Goal: Information Seeking & Learning: Learn about a topic

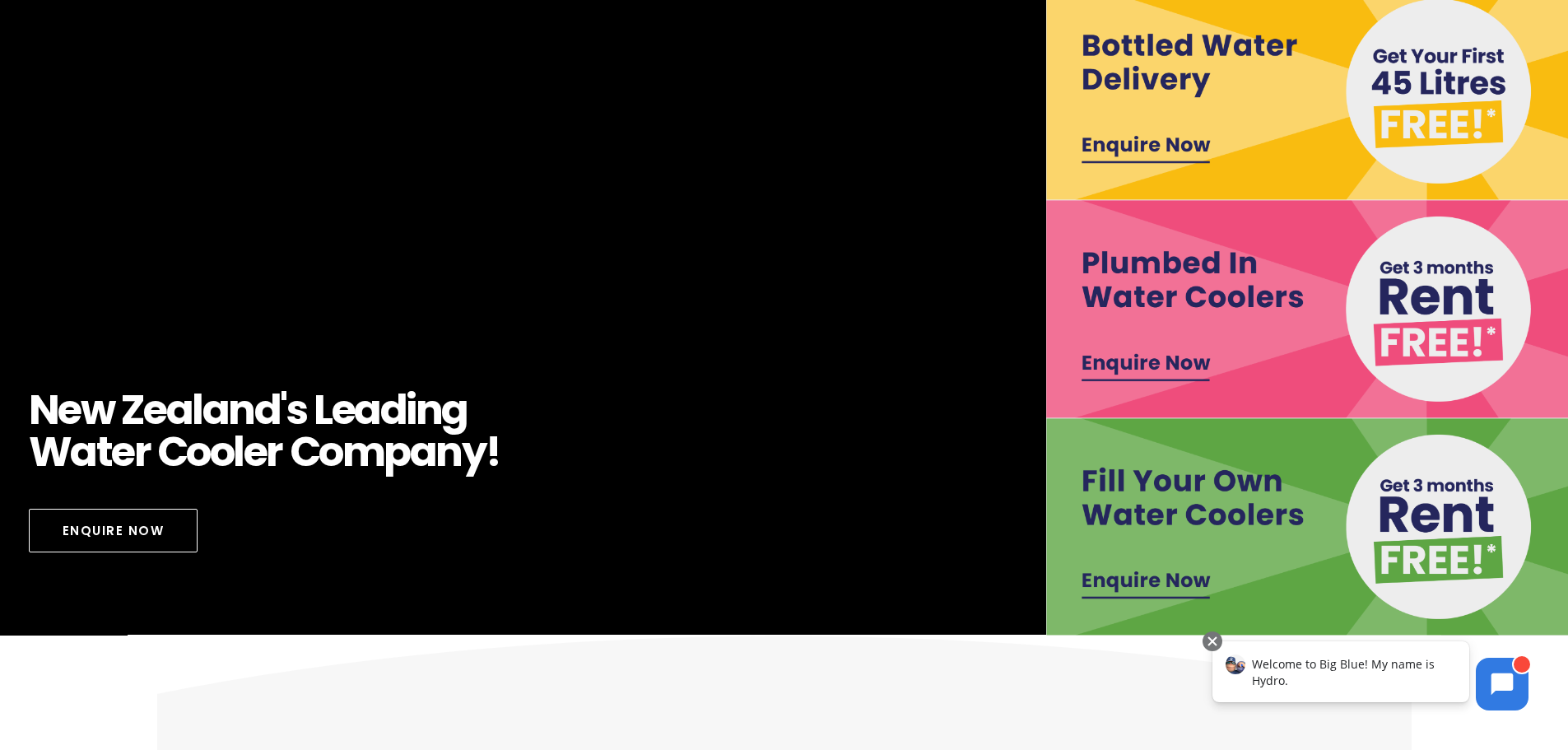
click at [1130, 589] on img at bounding box center [1308, 527] width 524 height 217
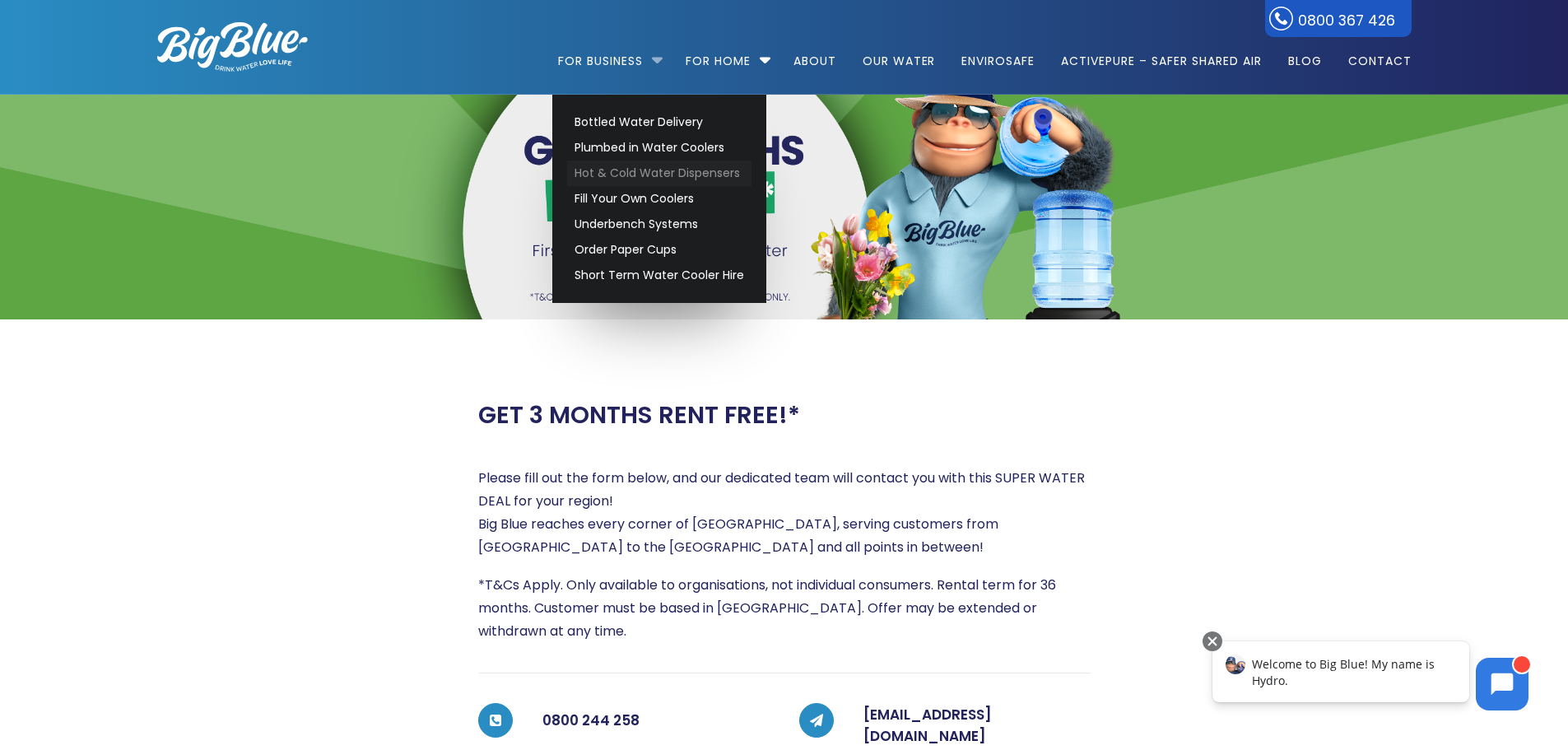
click at [655, 179] on link "Hot & Cold Water Dispensers" at bounding box center [659, 173] width 185 height 25
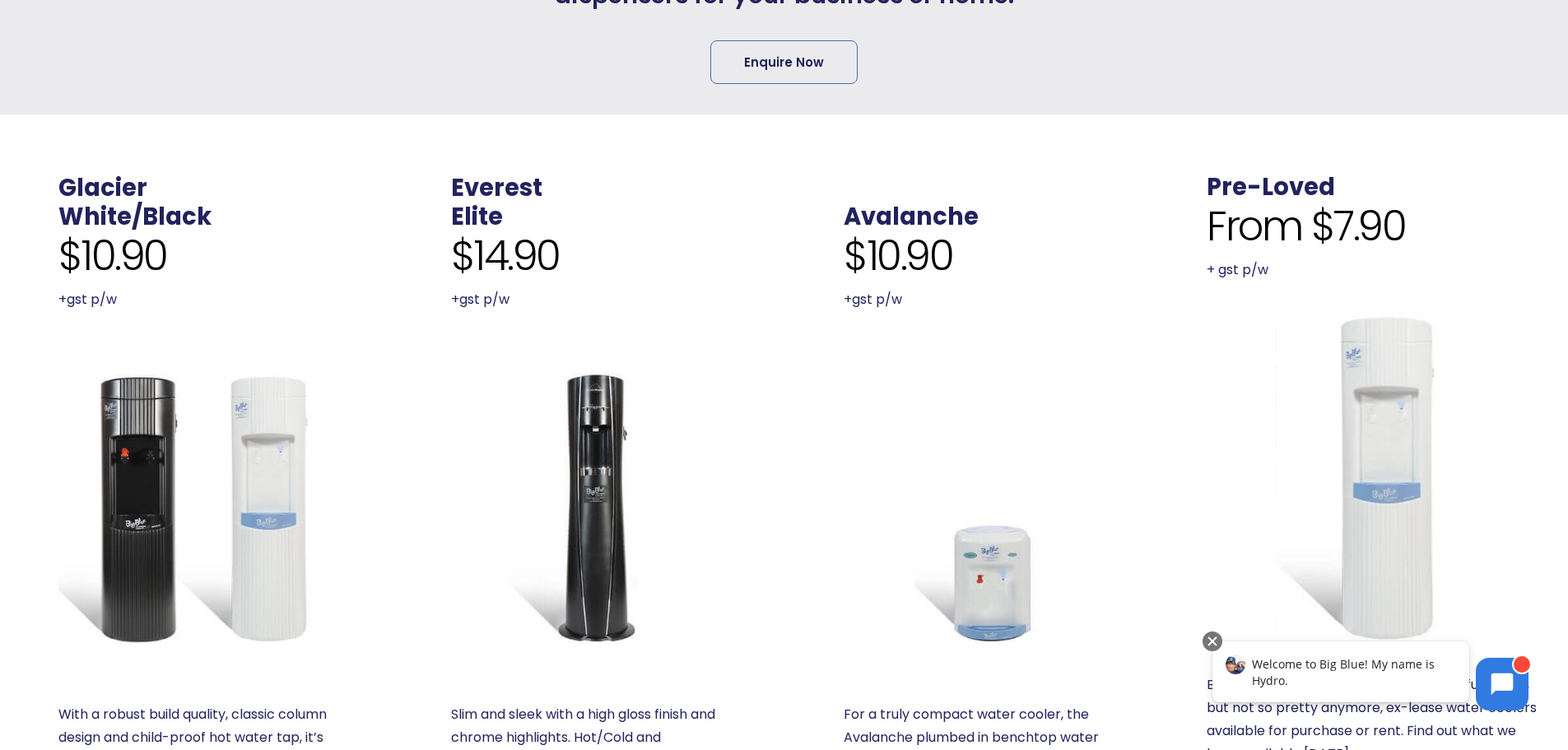
scroll to position [576, 0]
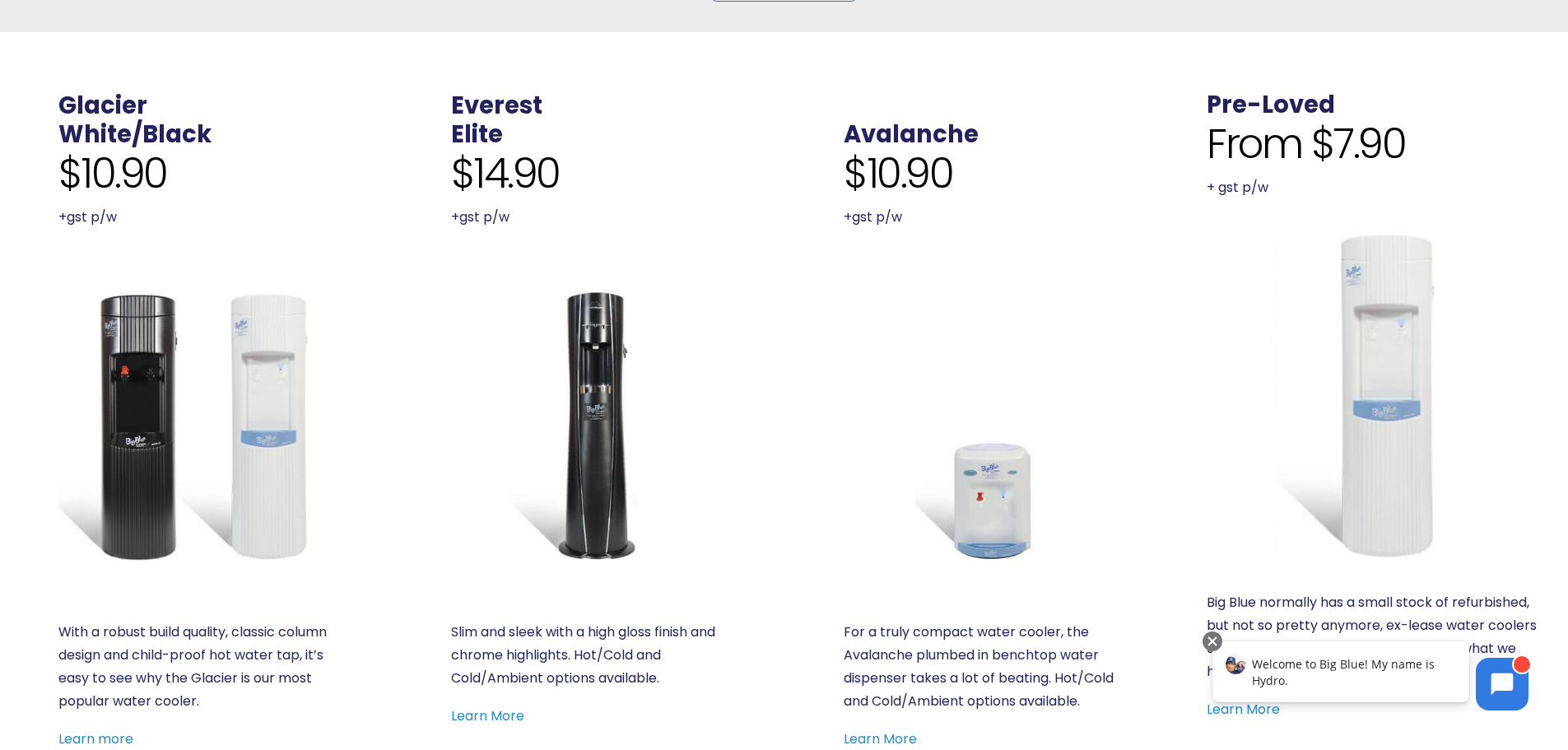
click at [175, 451] on img at bounding box center [195, 425] width 273 height 273
click at [592, 417] on img at bounding box center [588, 425] width 273 height 273
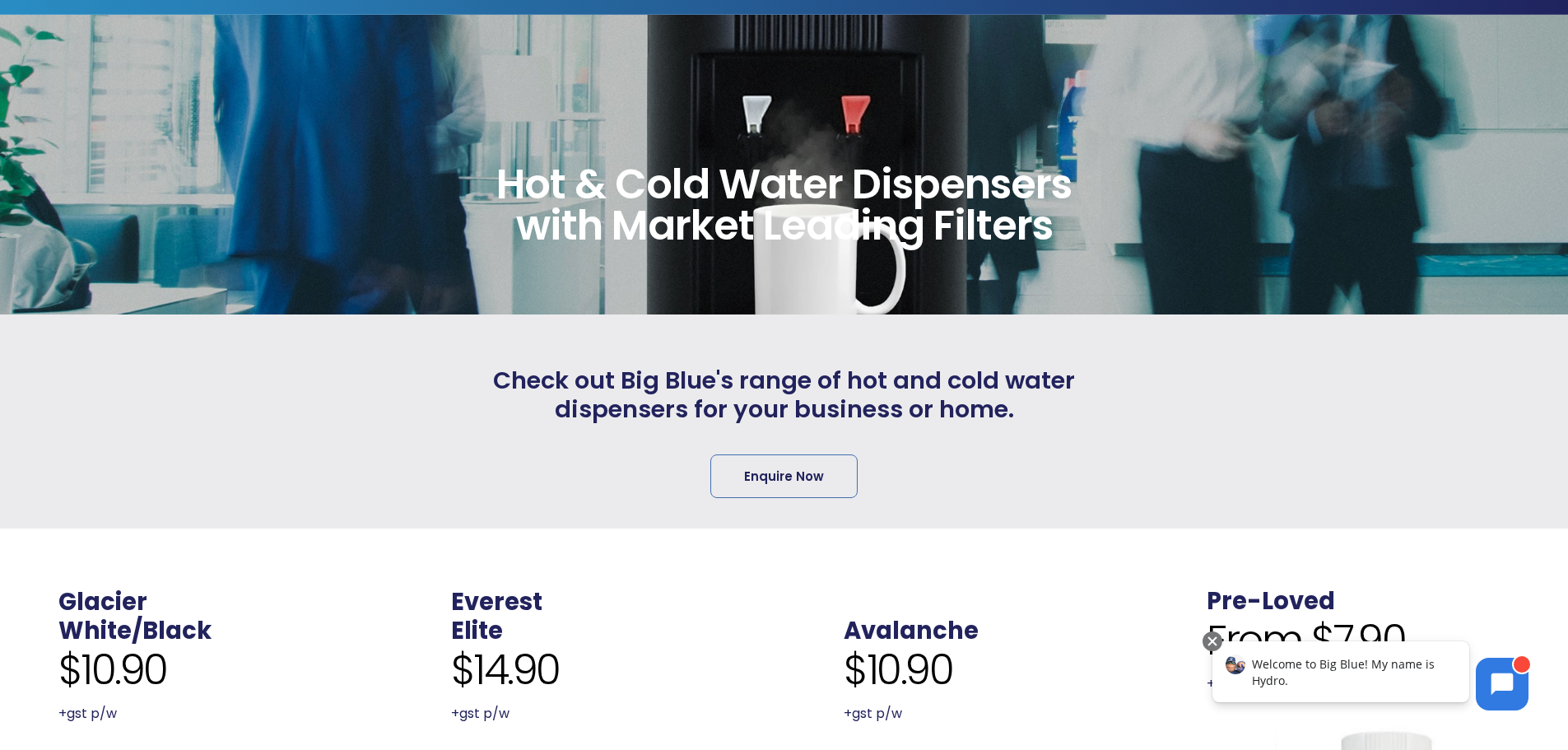
scroll to position [0, 0]
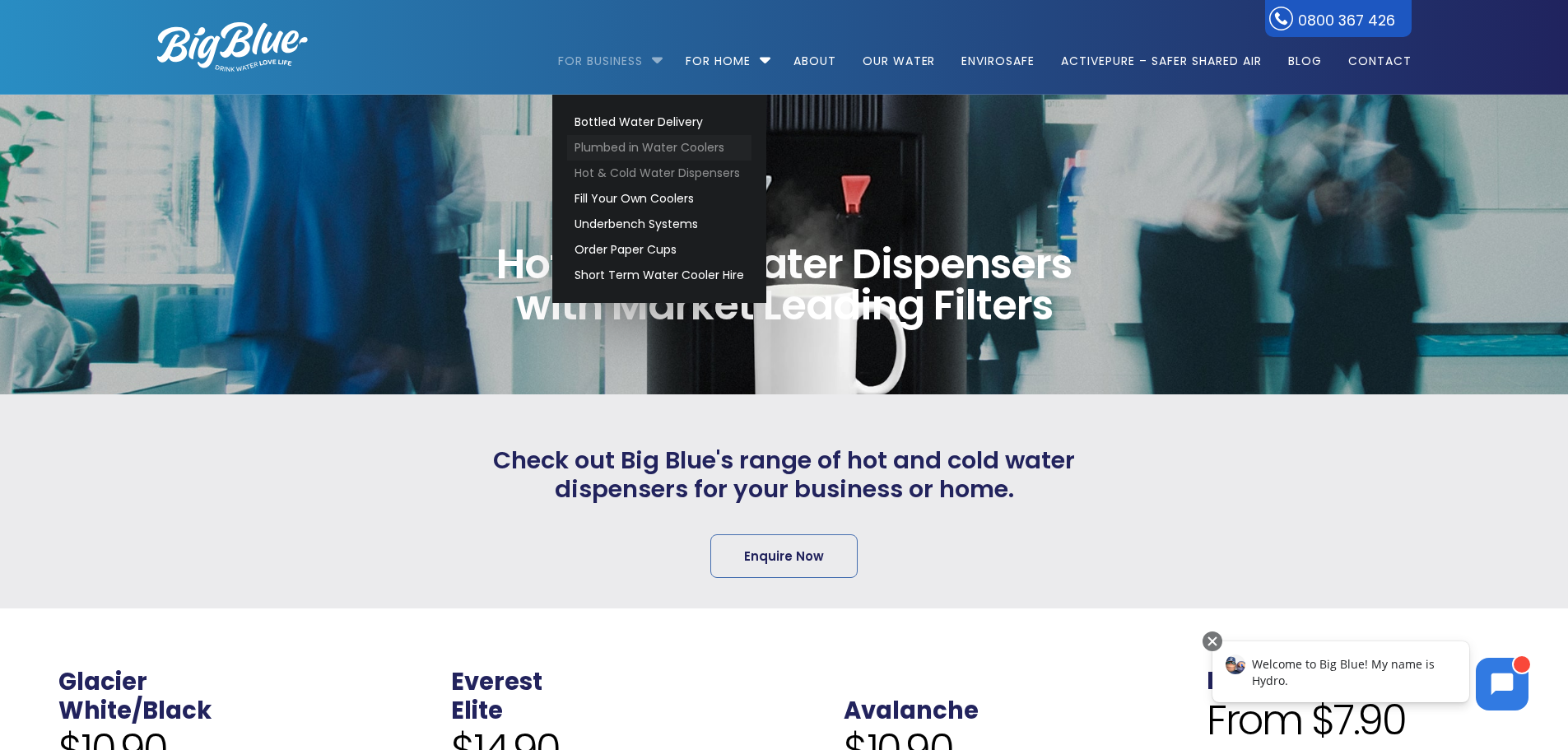
click at [637, 145] on link "Plumbed in Water Coolers" at bounding box center [659, 147] width 185 height 25
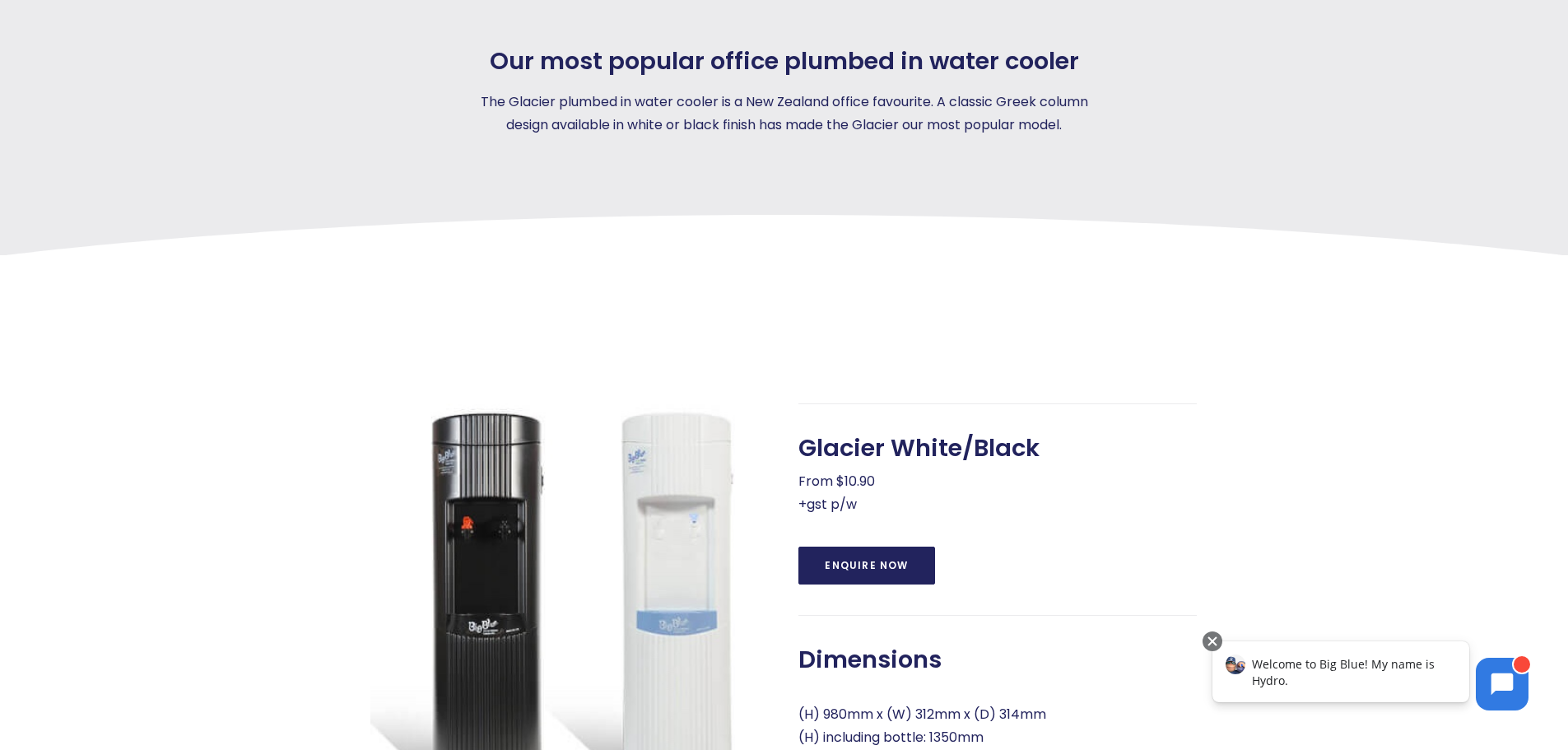
scroll to position [411, 0]
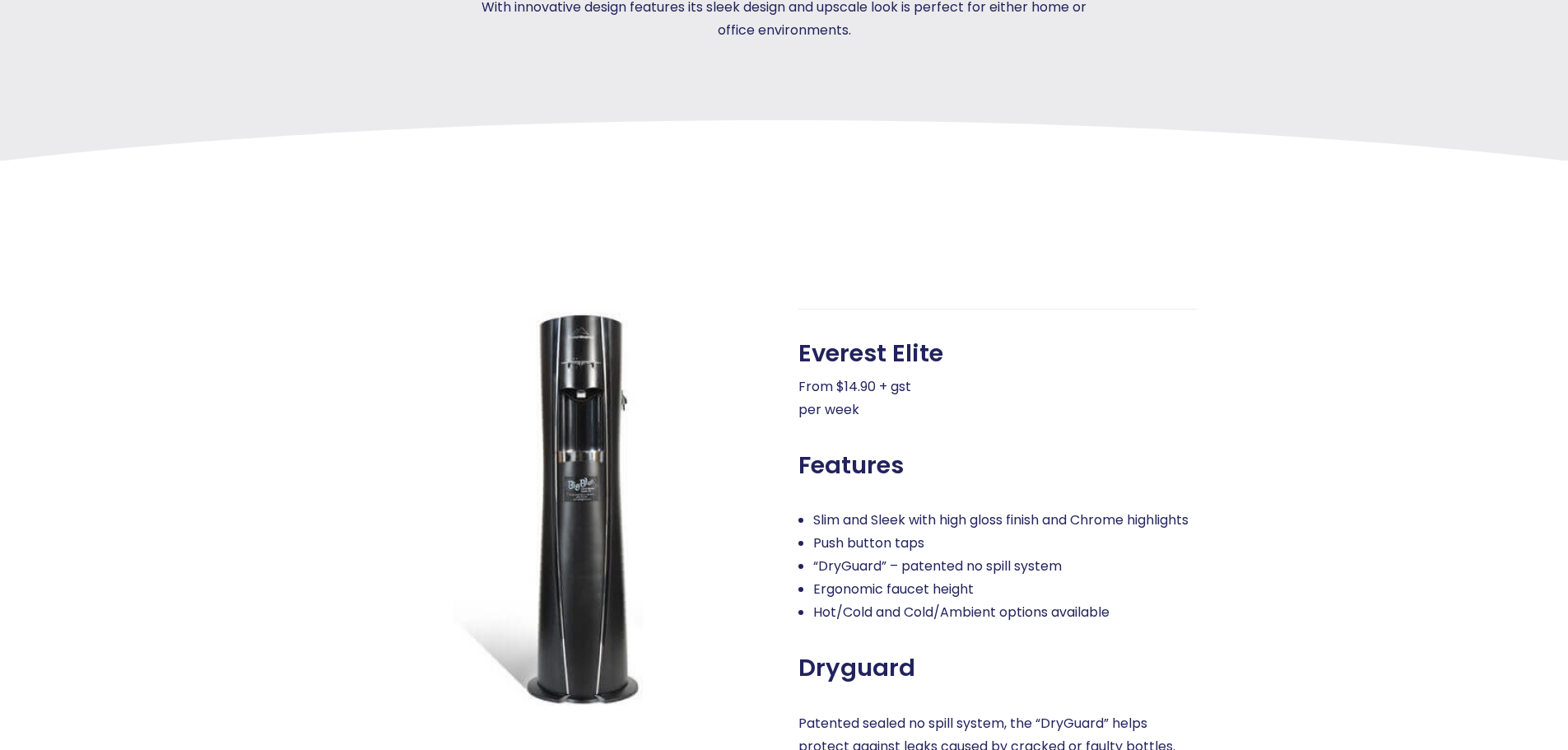
scroll to position [658, 0]
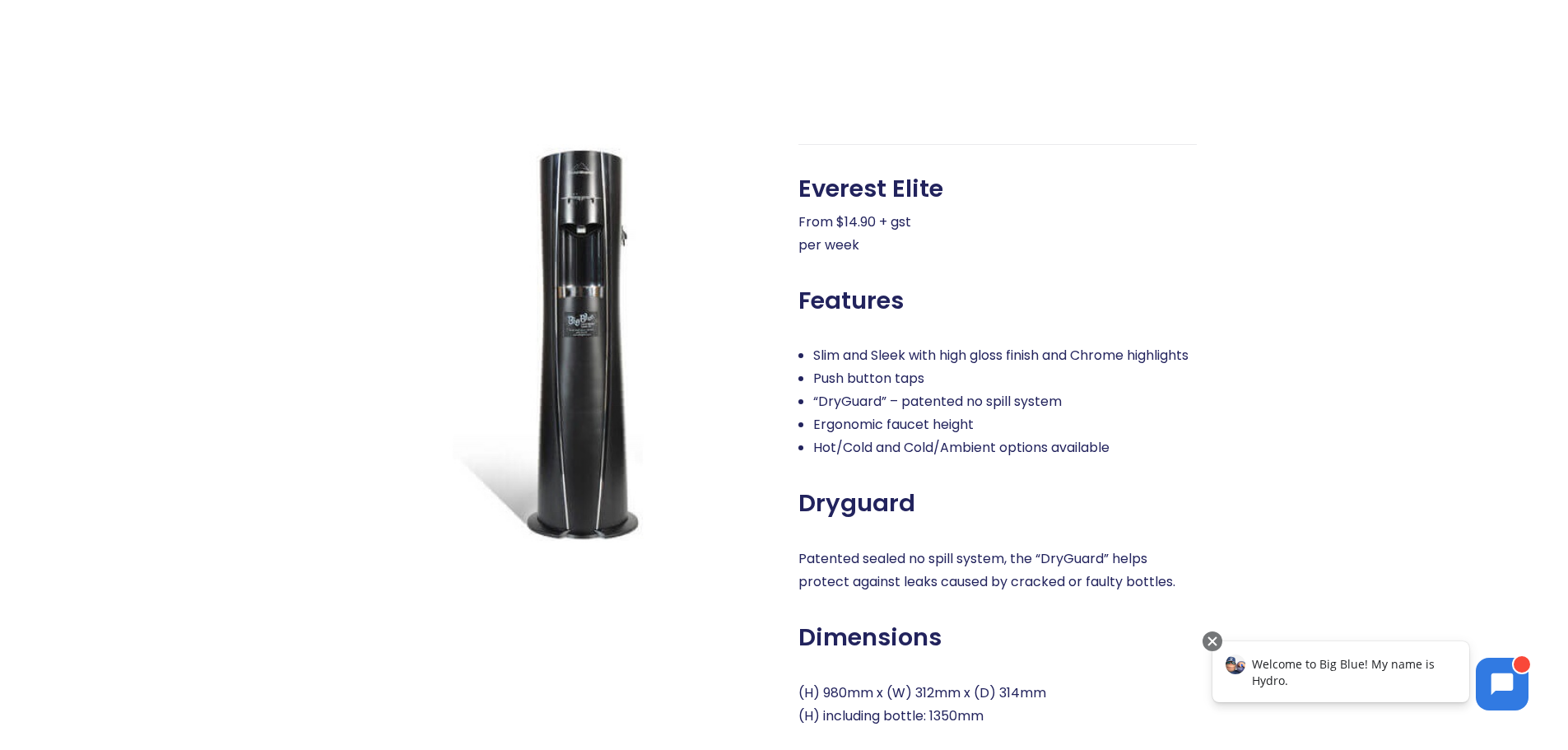
click at [592, 417] on img at bounding box center [569, 343] width 399 height 399
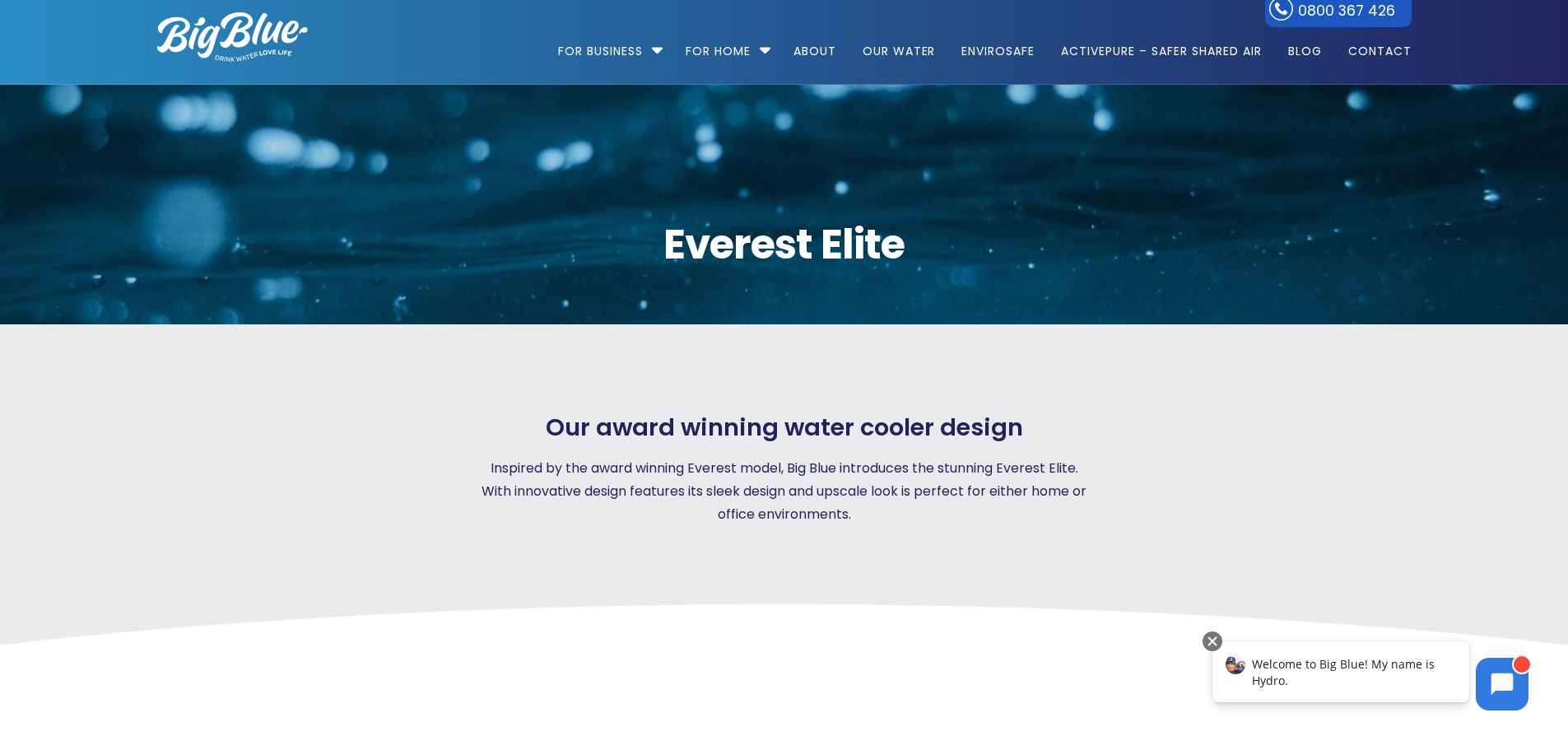
scroll to position [0, 0]
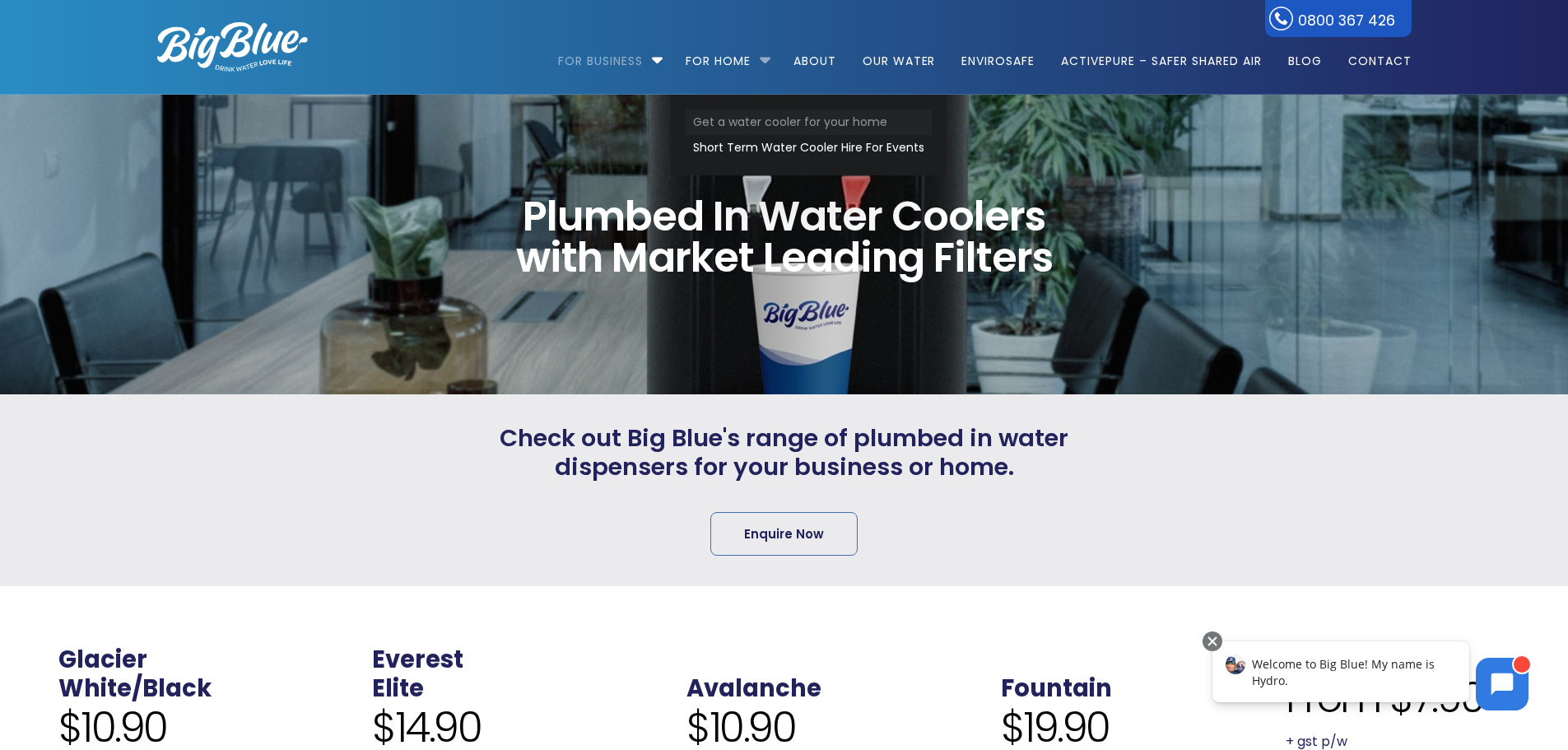
click at [700, 117] on link "Get a water cooler for your home" at bounding box center [808, 122] width 246 height 25
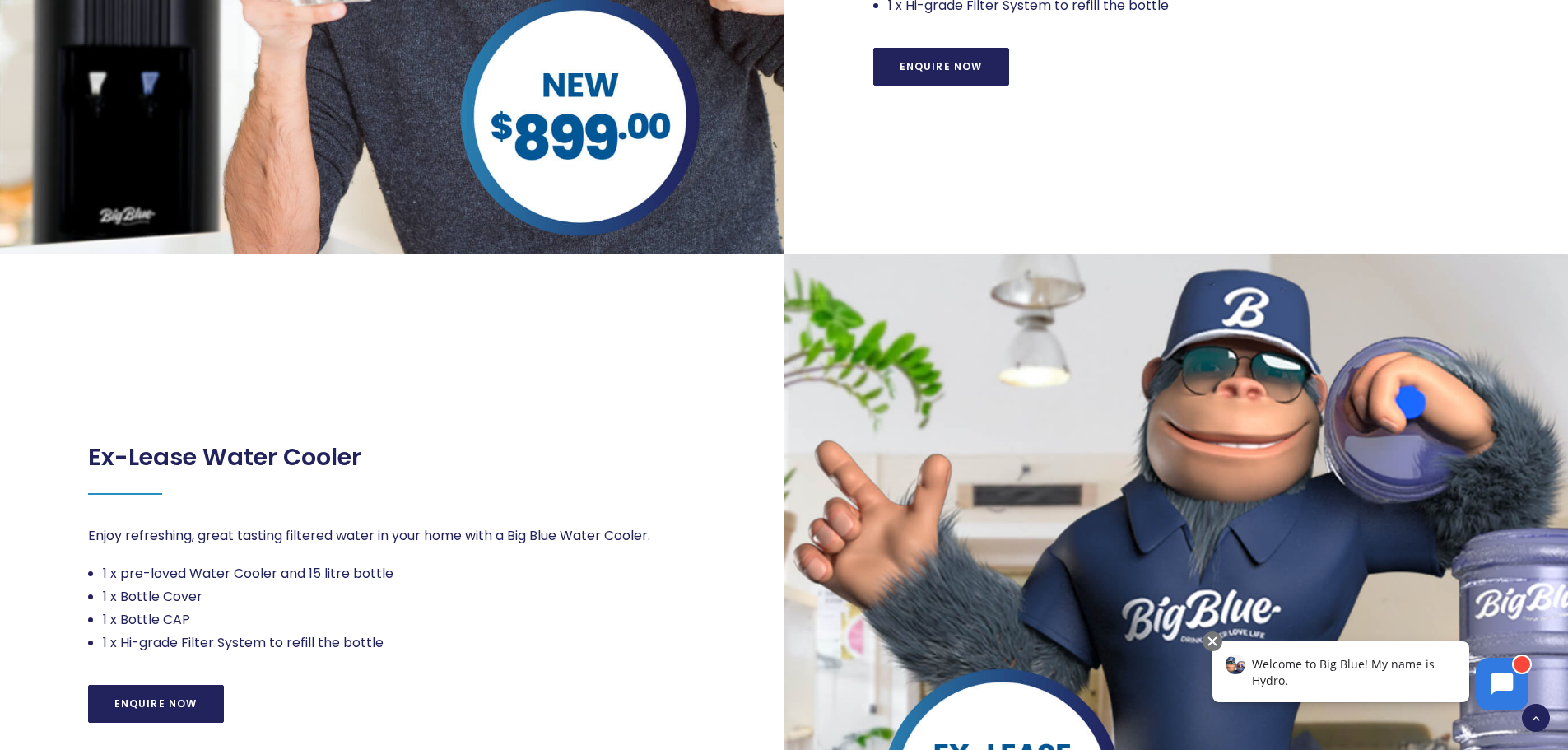
scroll to position [558, 0]
